Goal: Task Accomplishment & Management: Use online tool/utility

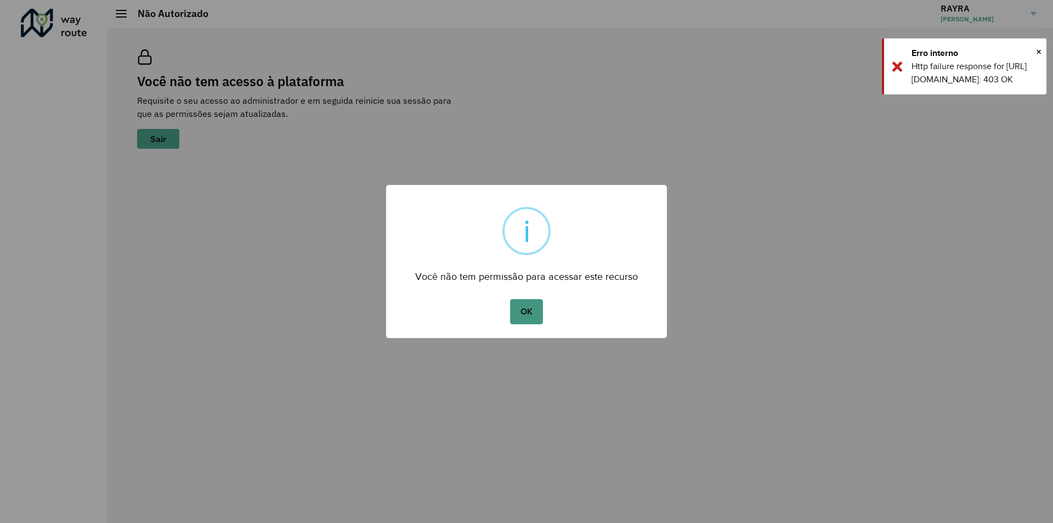
click at [526, 309] on button "OK" at bounding box center [526, 311] width 32 height 25
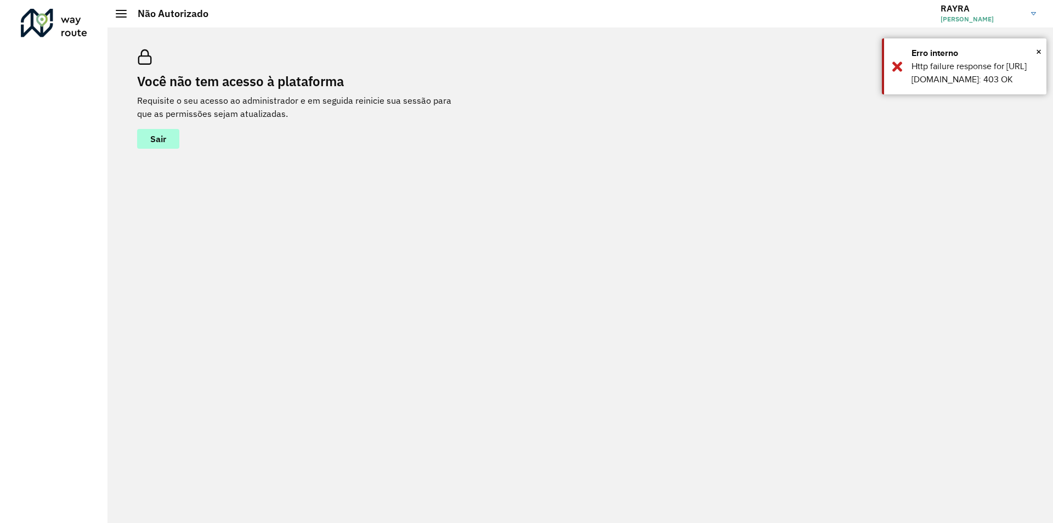
click at [160, 145] on button "Sair" at bounding box center [158, 139] width 42 height 20
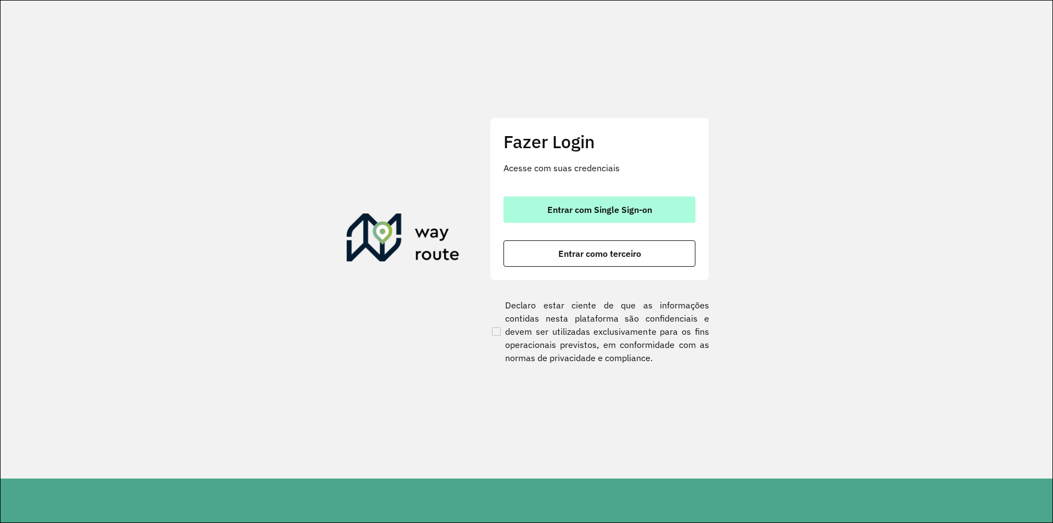
click at [630, 207] on span "Entrar com Single Sign-on" at bounding box center [600, 209] width 105 height 9
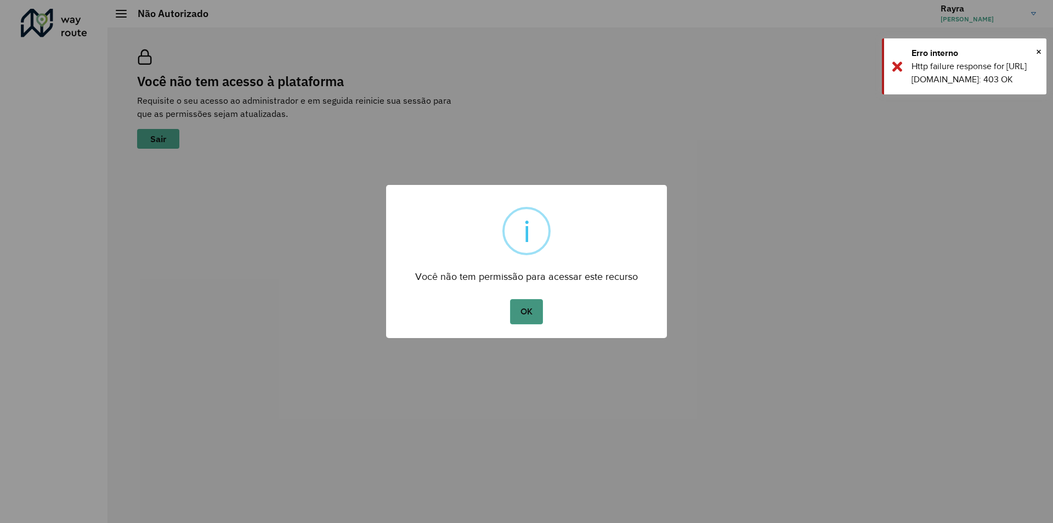
click at [514, 312] on button "OK" at bounding box center [526, 311] width 32 height 25
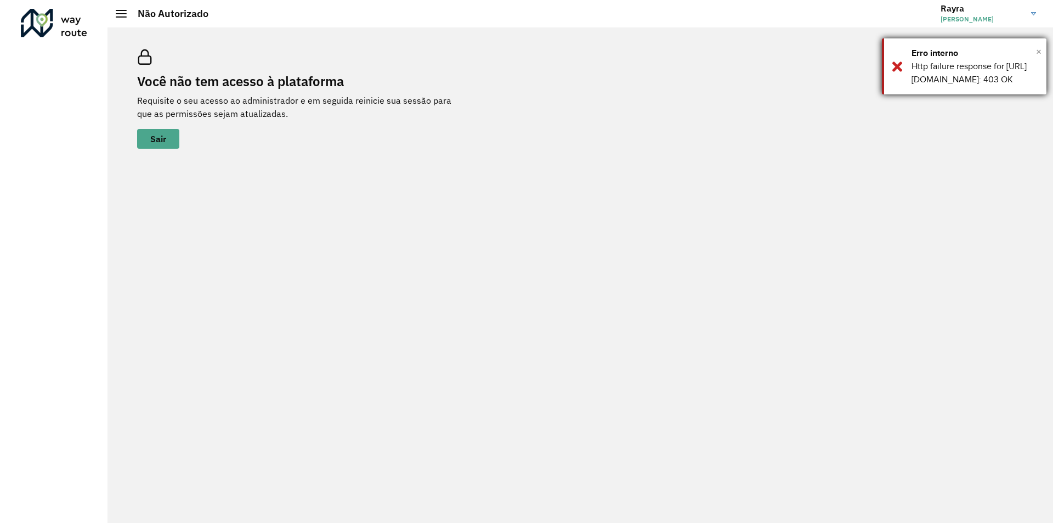
click at [1038, 52] on span "×" at bounding box center [1038, 51] width 5 height 16
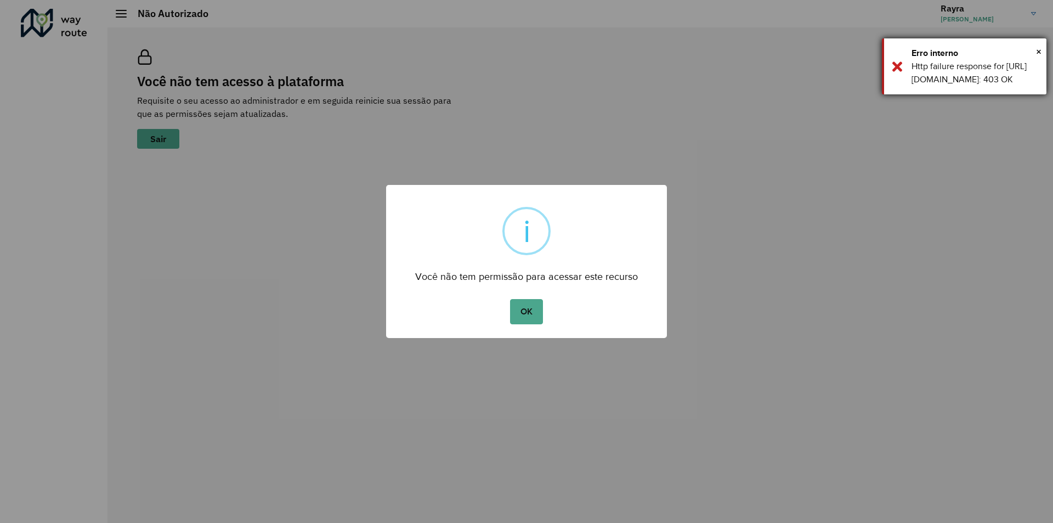
click at [1035, 50] on div "Erro interno" at bounding box center [975, 53] width 127 height 13
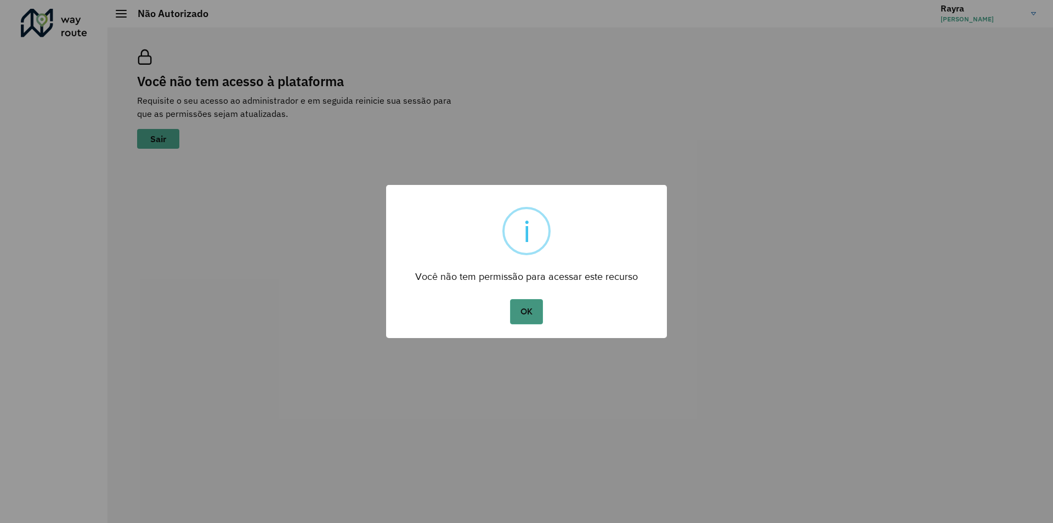
drag, startPoint x: 532, startPoint y: 307, endPoint x: 642, endPoint y: 289, distance: 112.4
click at [533, 307] on button "OK" at bounding box center [526, 311] width 32 height 25
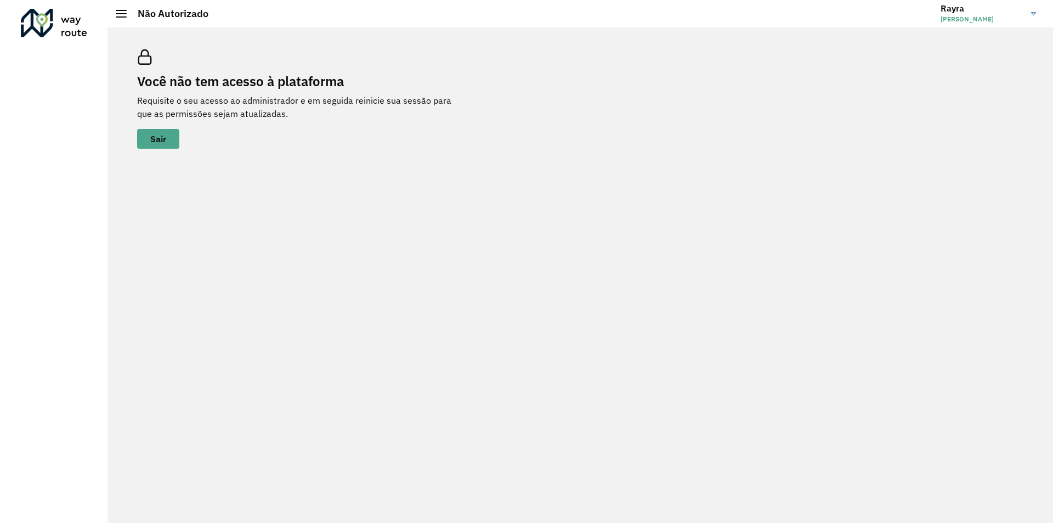
click at [1000, 17] on span "Rayra Barbosa" at bounding box center [982, 19] width 82 height 10
click at [977, 55] on link "Encerrar sessão" at bounding box center [991, 54] width 97 height 33
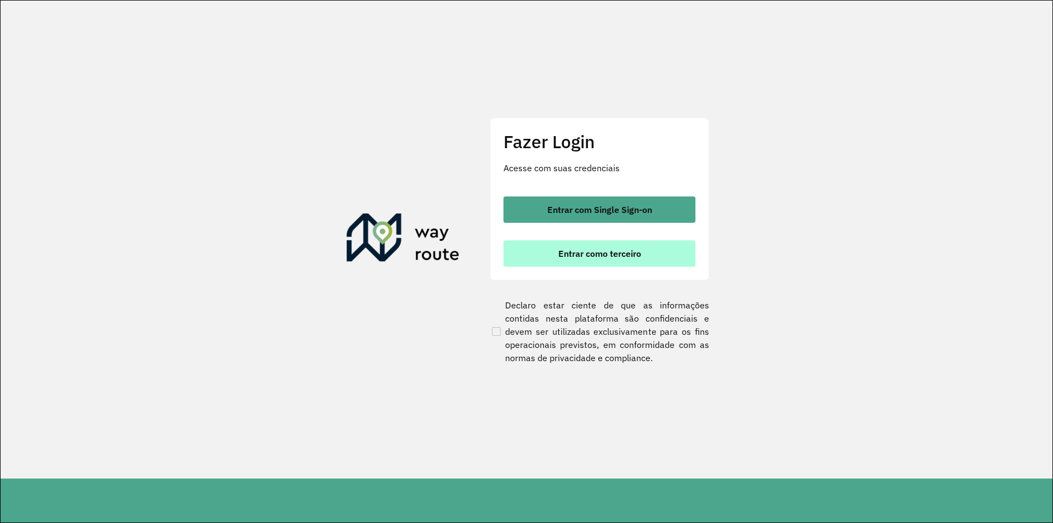
click at [610, 260] on button "Entrar como terceiro" at bounding box center [600, 253] width 192 height 26
